Goal: Navigation & Orientation: Find specific page/section

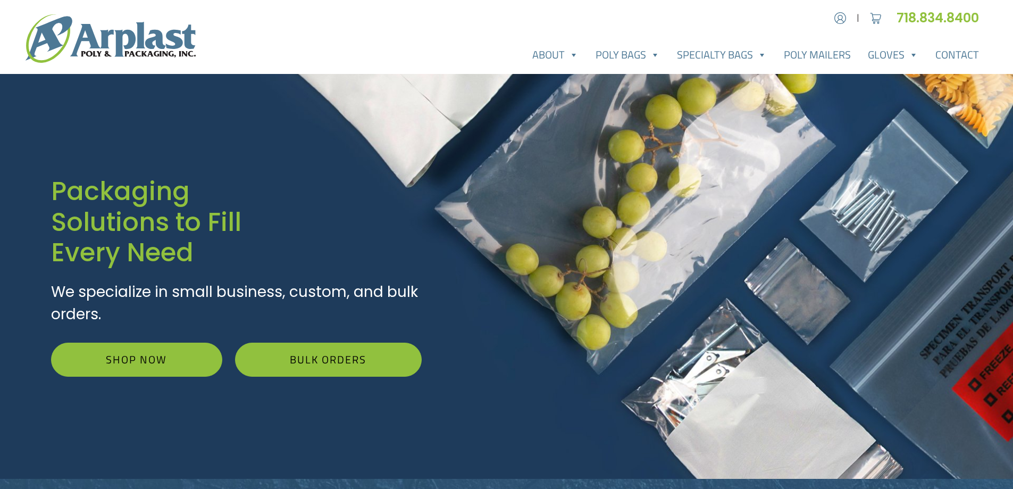
click at [414, 19] on div "Account | Cart 718.834.8400" at bounding box center [506, 18] width 1013 height 19
click at [173, 40] on img at bounding box center [111, 38] width 170 height 48
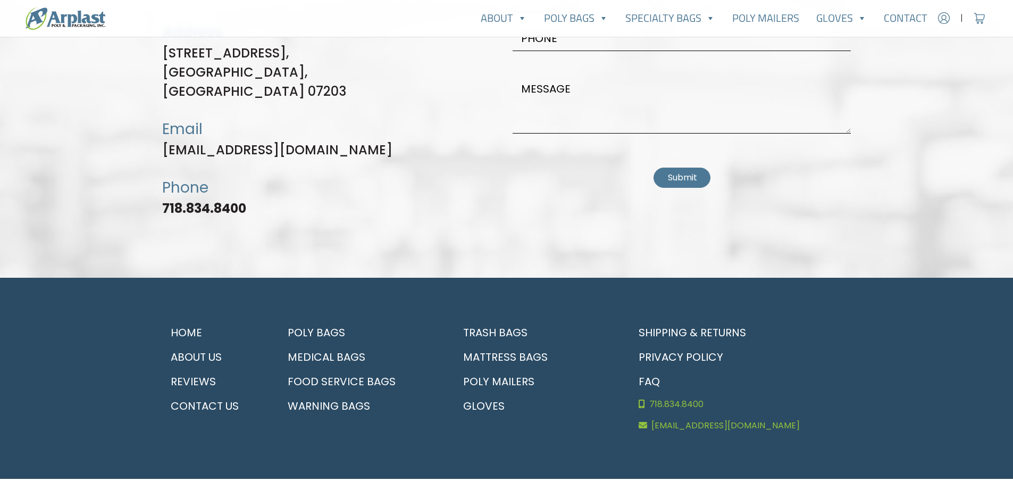
scroll to position [3145, 0]
click at [189, 319] on link "Home" at bounding box center [214, 331] width 104 height 24
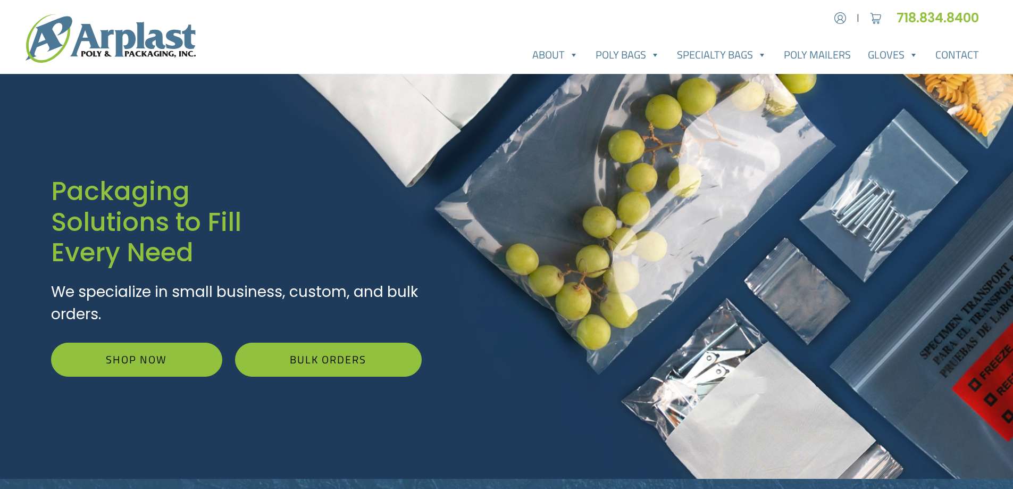
click at [541, 14] on div "Account | Cart 718.834.8400" at bounding box center [506, 18] width 1013 height 19
